Goal: Task Accomplishment & Management: Complete application form

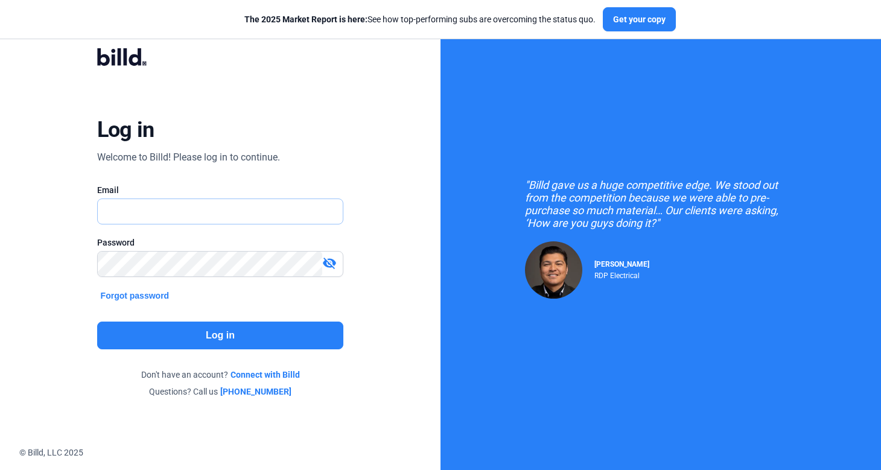
type input "[PERSON_NAME][EMAIL_ADDRESS][DOMAIN_NAME]"
click at [187, 330] on button "Log in" at bounding box center [220, 336] width 247 height 28
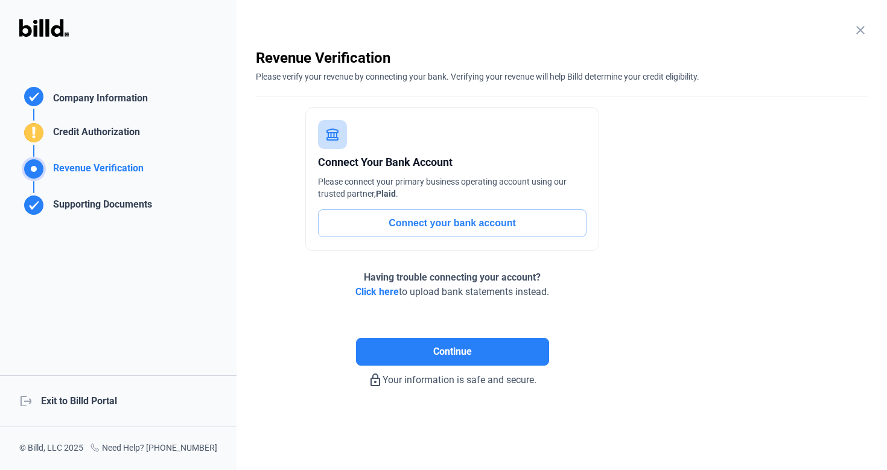
click at [78, 408] on div "logout Exit to Billd Portal" at bounding box center [118, 401] width 236 height 52
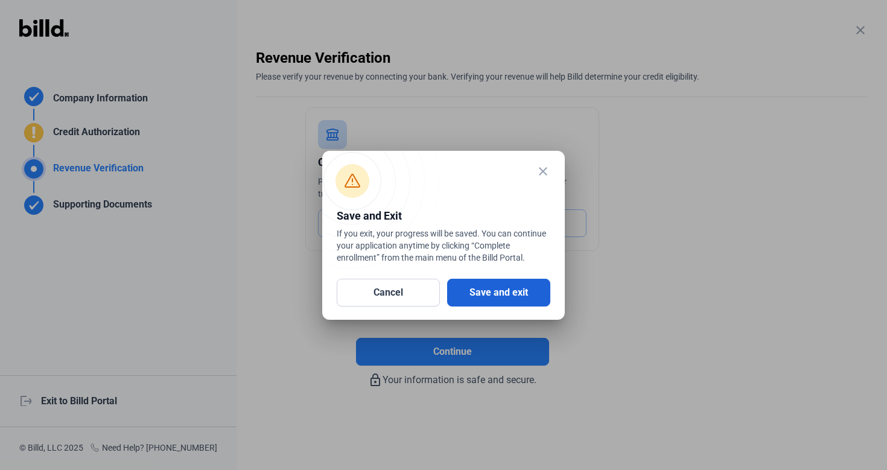
click at [484, 293] on button "Save and exit" at bounding box center [498, 293] width 103 height 28
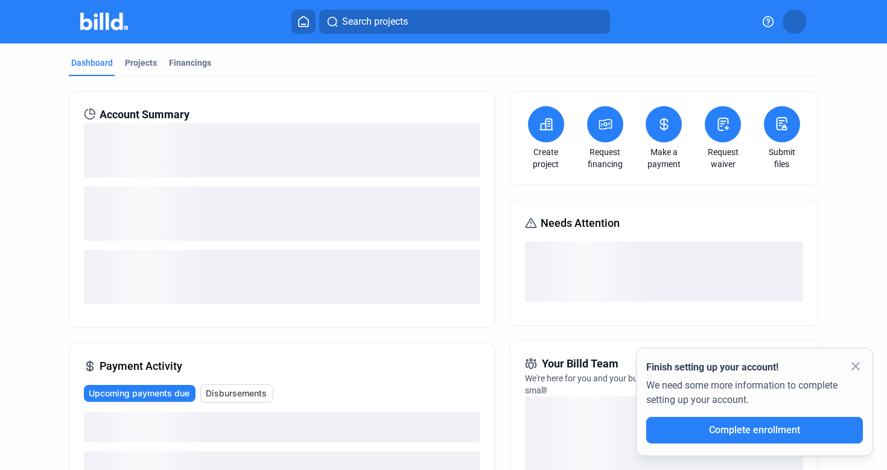
click at [790, 19] on button at bounding box center [794, 22] width 24 height 24
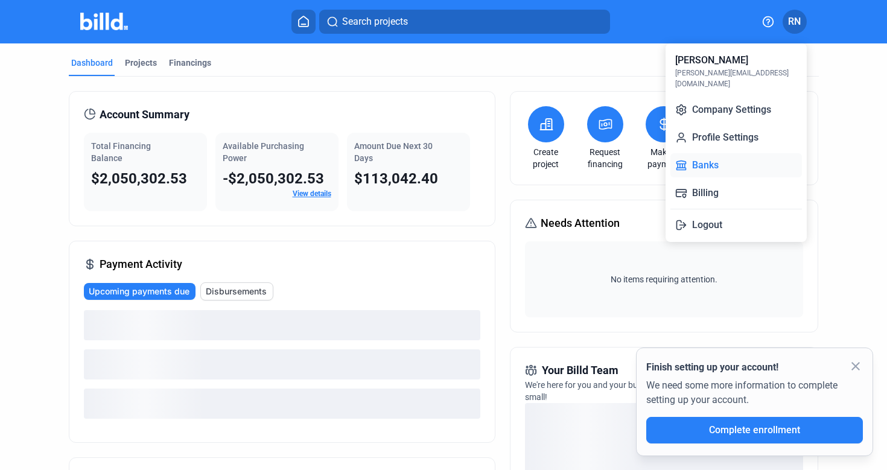
click at [727, 153] on button "Banks" at bounding box center [736, 165] width 132 height 24
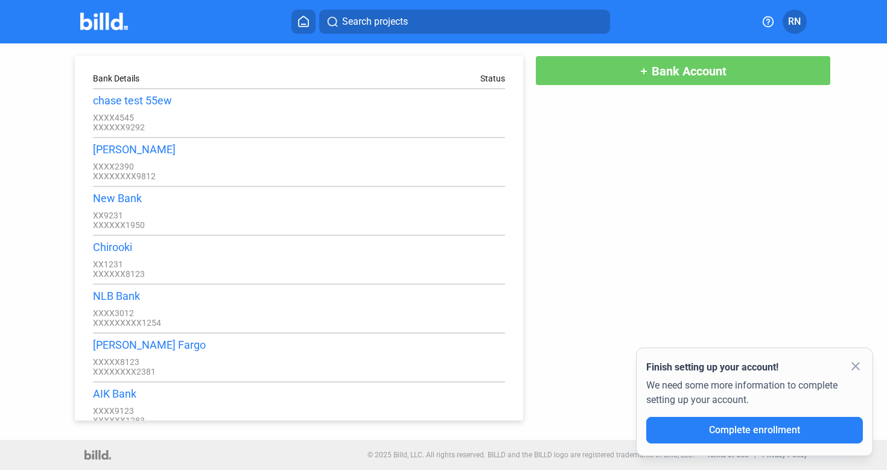
click at [857, 364] on mat-icon "close" at bounding box center [855, 366] width 14 height 14
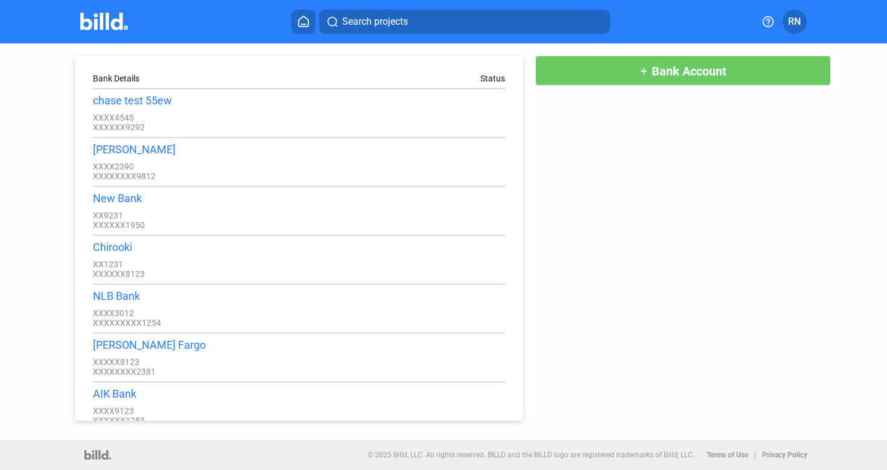
click at [689, 77] on span "Bank Account" at bounding box center [688, 71] width 75 height 14
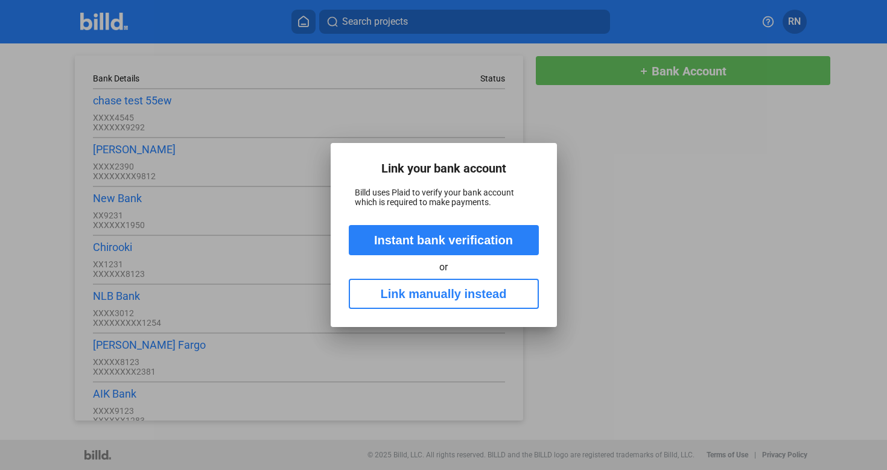
click at [492, 284] on button "Link manually instead" at bounding box center [444, 294] width 190 height 30
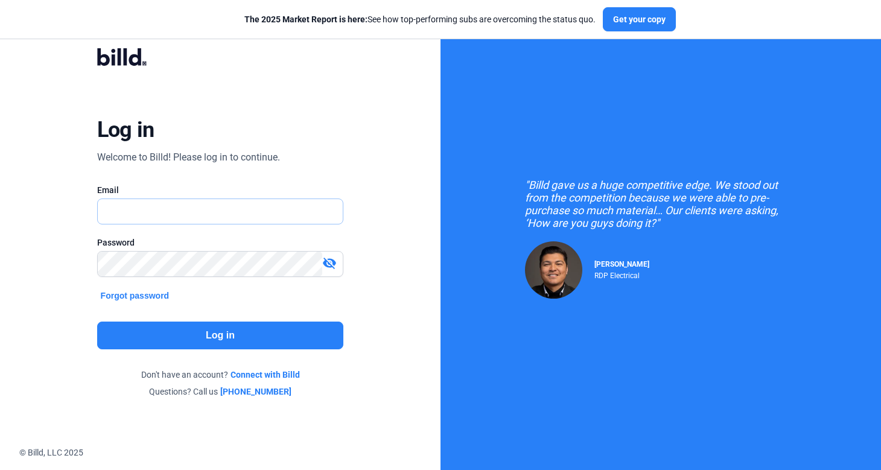
type input "[PERSON_NAME][EMAIL_ADDRESS][DOMAIN_NAME]"
click at [209, 329] on button "Log in" at bounding box center [220, 336] width 247 height 28
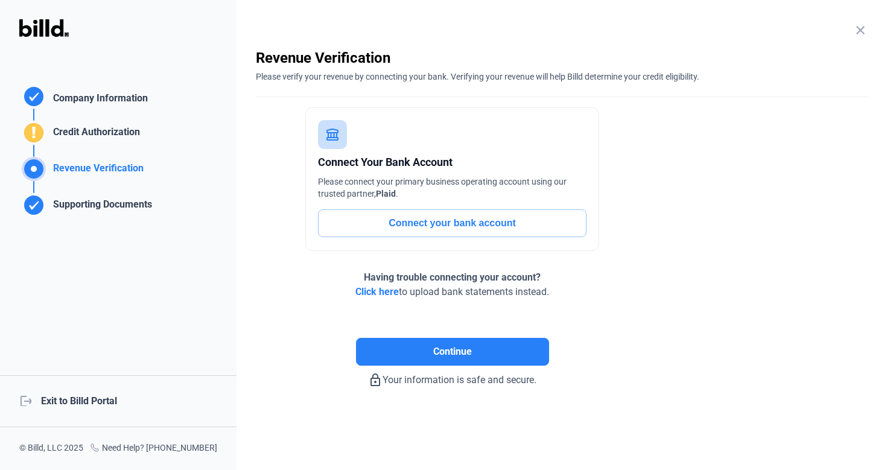
click at [106, 401] on div "logout Exit to Billd Portal" at bounding box center [118, 401] width 236 height 52
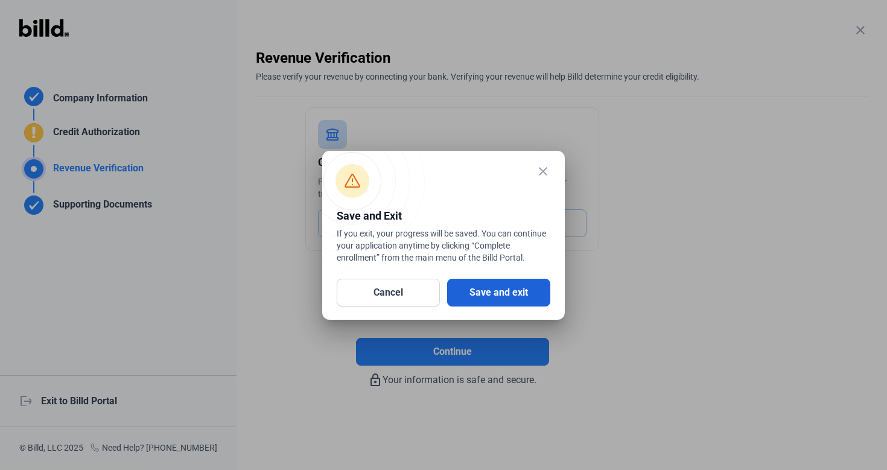
click at [535, 290] on button "Save and exit" at bounding box center [498, 293] width 103 height 28
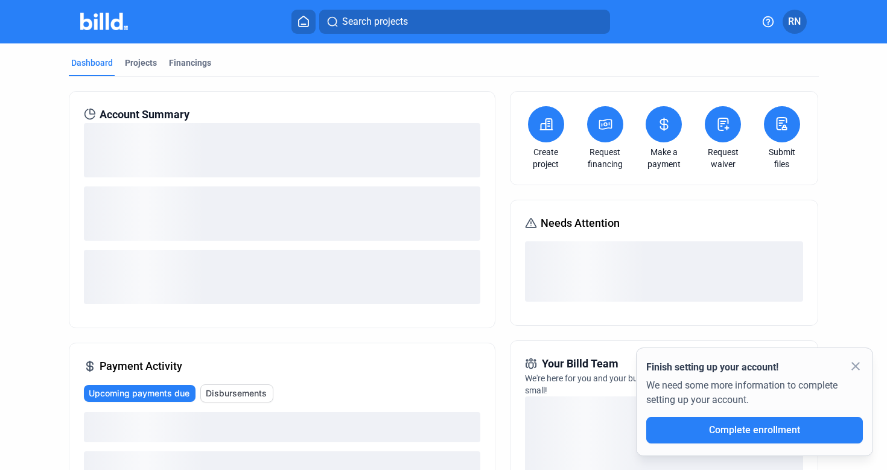
click at [857, 366] on mat-icon "close" at bounding box center [855, 366] width 14 height 14
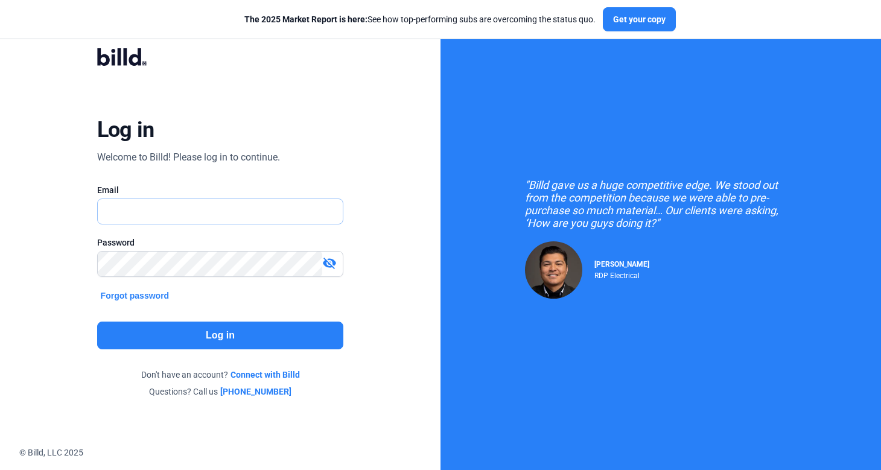
type input "[PERSON_NAME][EMAIL_ADDRESS][DOMAIN_NAME]"
click at [200, 329] on button "Log in" at bounding box center [220, 336] width 247 height 28
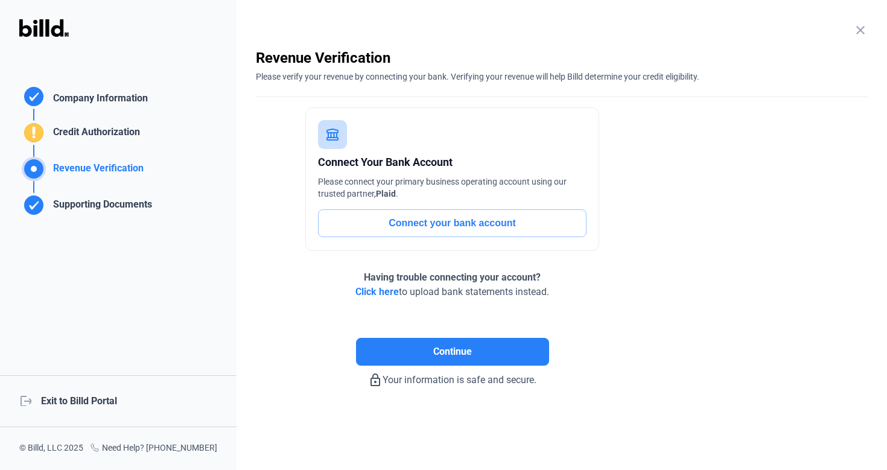
click at [88, 404] on div "logout Exit to Billd Portal" at bounding box center [118, 401] width 236 height 52
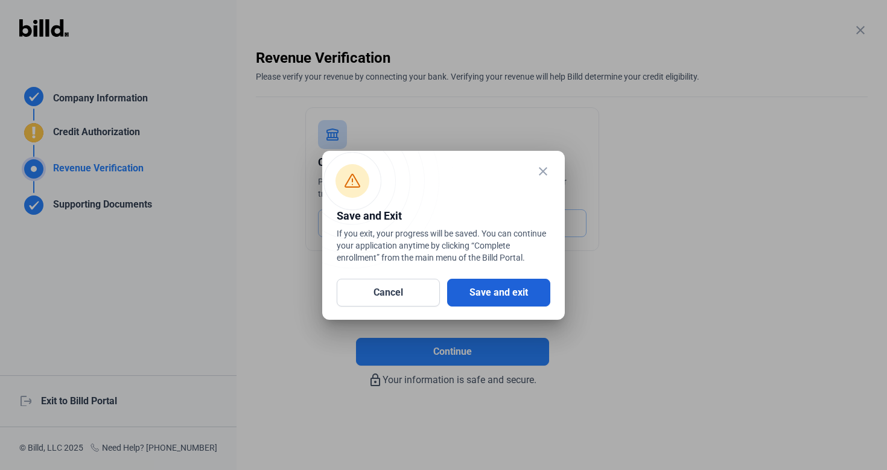
click at [508, 296] on button "Save and exit" at bounding box center [498, 293] width 103 height 28
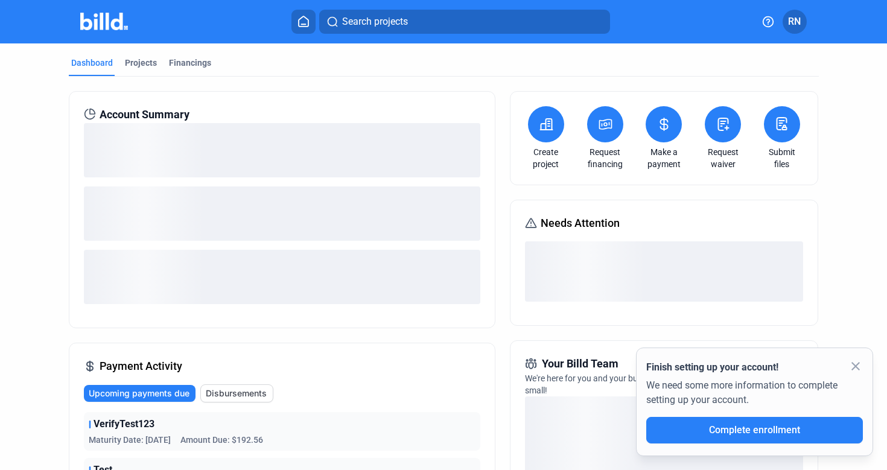
click at [857, 367] on mat-icon "close" at bounding box center [855, 366] width 14 height 14
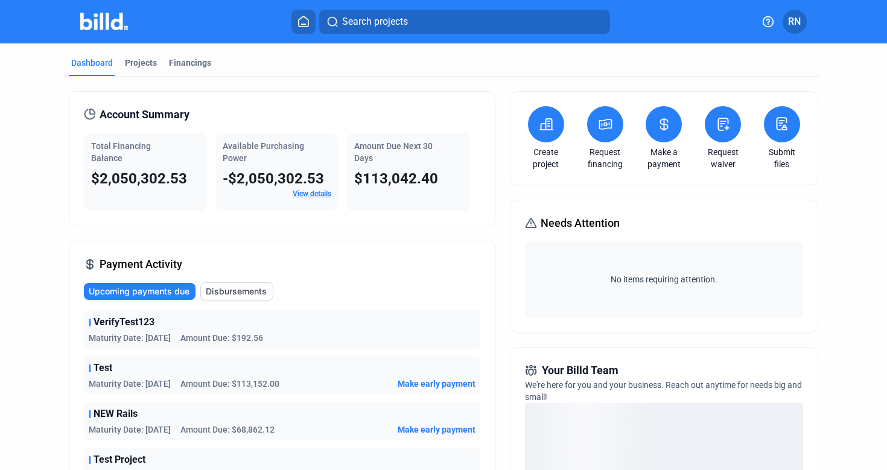
click at [552, 134] on button at bounding box center [546, 124] width 36 height 36
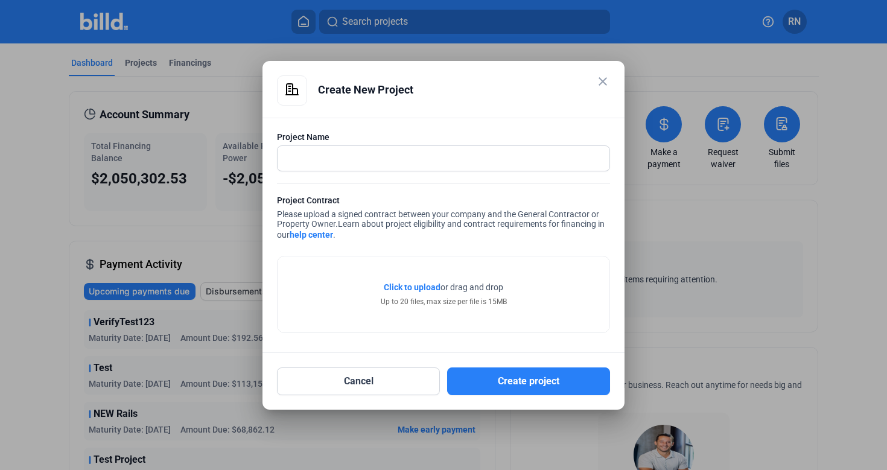
click at [311, 236] on link "help center" at bounding box center [311, 235] width 43 height 10
click at [339, 152] on input "text" at bounding box center [436, 158] width 319 height 25
type input "Russell project"
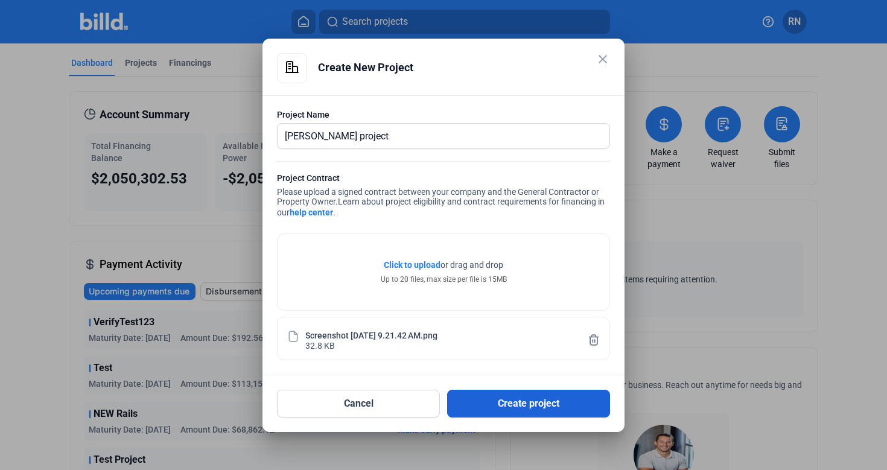
click at [529, 399] on button "Create project" at bounding box center [528, 404] width 163 height 28
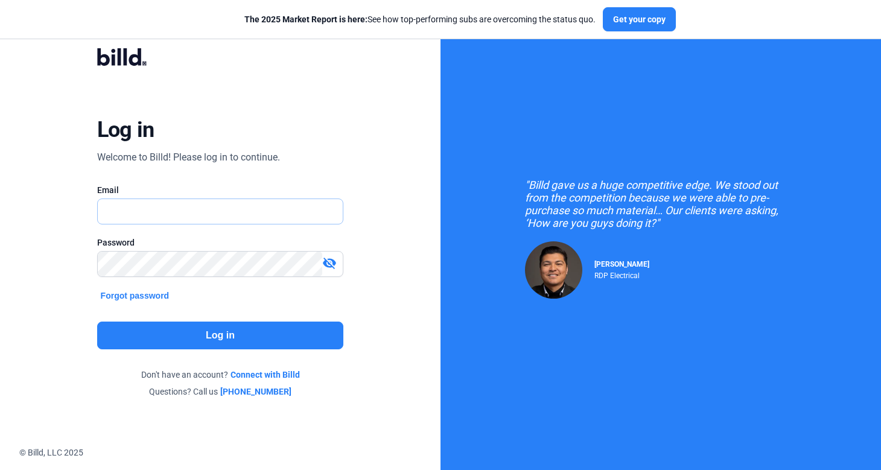
type input "[PERSON_NAME][EMAIL_ADDRESS][DOMAIN_NAME]"
click at [224, 277] on div at bounding box center [220, 283] width 247 height 12
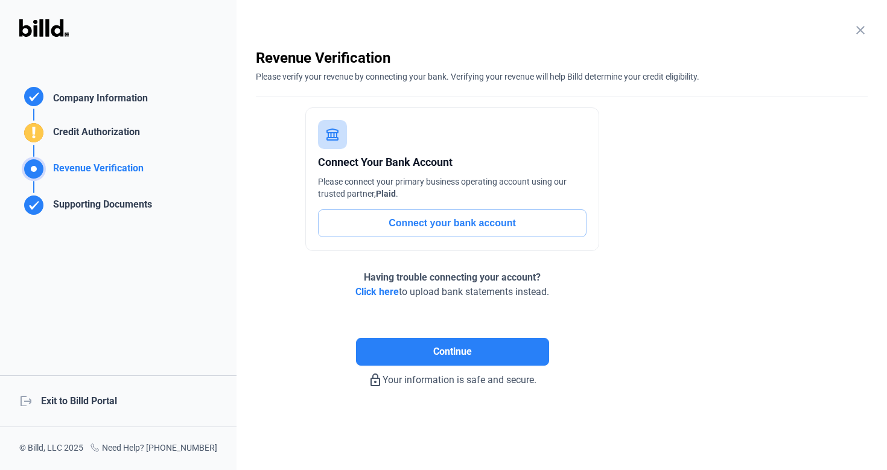
click at [78, 403] on div "logout Exit to Billd Portal" at bounding box center [118, 401] width 236 height 52
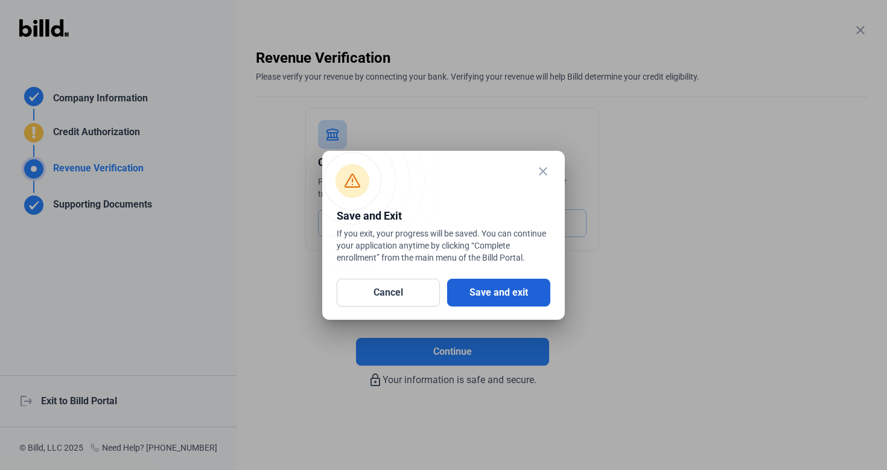
click at [480, 298] on button "Save and exit" at bounding box center [498, 293] width 103 height 28
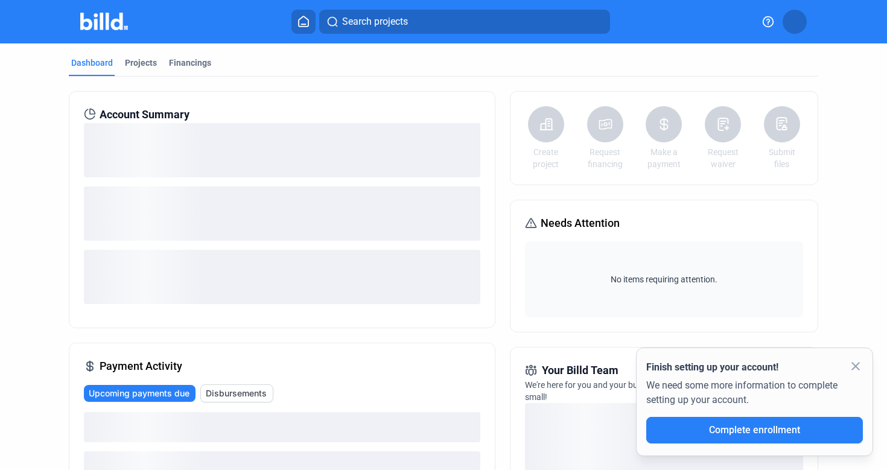
click at [852, 366] on mat-icon "close" at bounding box center [855, 366] width 14 height 14
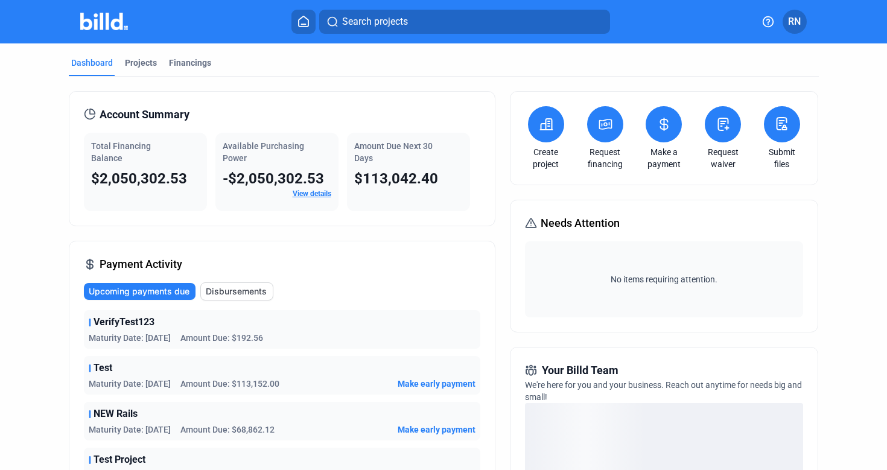
click at [603, 130] on icon at bounding box center [605, 124] width 15 height 14
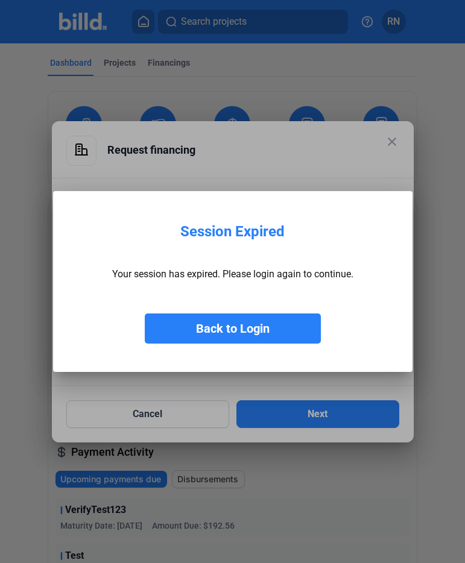
click at [271, 340] on button "Back to Login" at bounding box center [233, 329] width 176 height 30
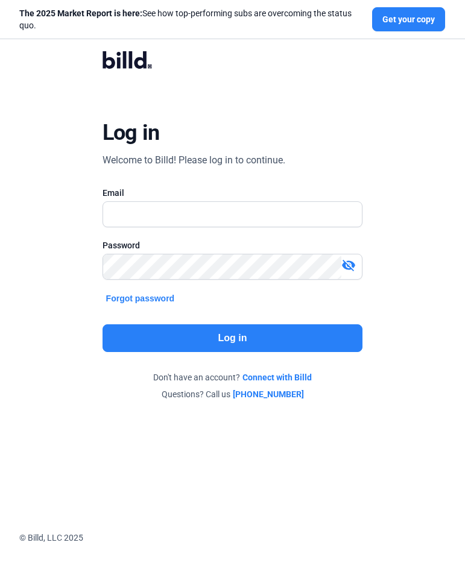
click at [273, 330] on button "Log in" at bounding box center [233, 339] width 261 height 28
type input "[PERSON_NAME][EMAIL_ADDRESS][DOMAIN_NAME]"
click at [423, 291] on div "Log in Welcome to Billd! Please log in to continue. Email [PERSON_NAME][EMAIL_A…" at bounding box center [232, 226] width 465 height 452
click at [235, 209] on input "[PERSON_NAME][EMAIL_ADDRESS][DOMAIN_NAME]" at bounding box center [226, 214] width 246 height 25
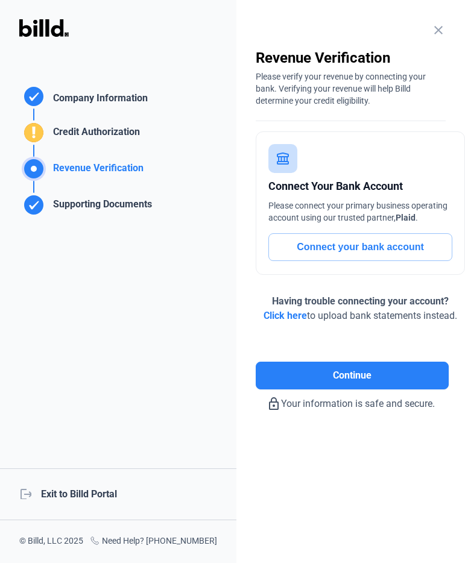
click at [92, 469] on div "logout Exit to Billd Portal" at bounding box center [118, 495] width 236 height 52
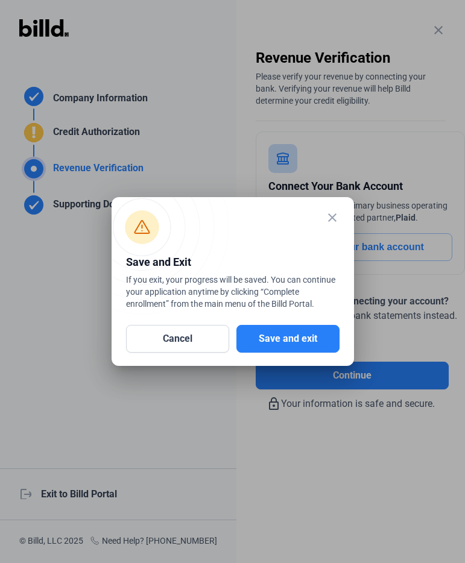
click at [312, 343] on button "Save and exit" at bounding box center [287, 339] width 103 height 28
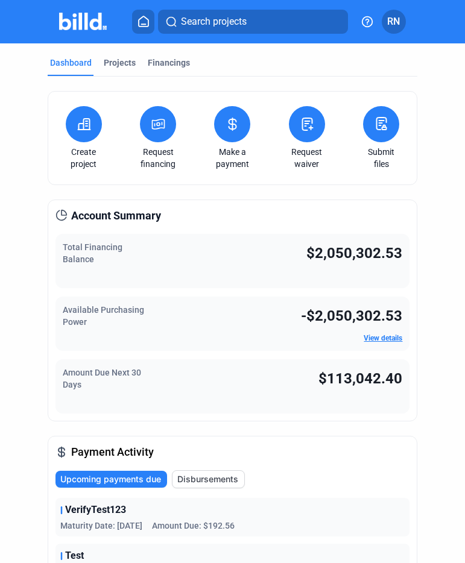
click at [168, 126] on button at bounding box center [158, 124] width 36 height 36
